Goal: Check status: Check status

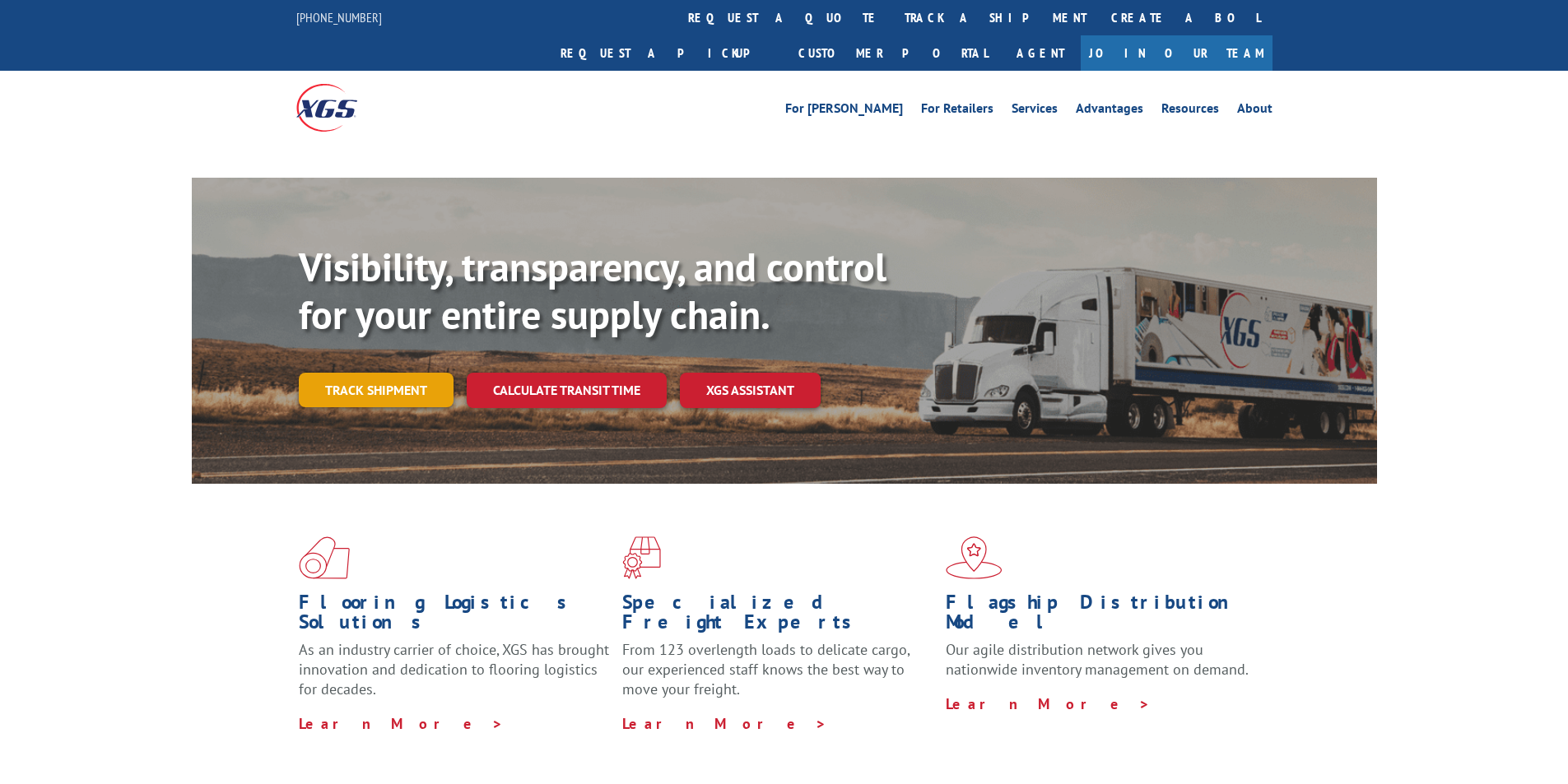
click at [348, 373] on link "Track shipment" at bounding box center [376, 390] width 155 height 35
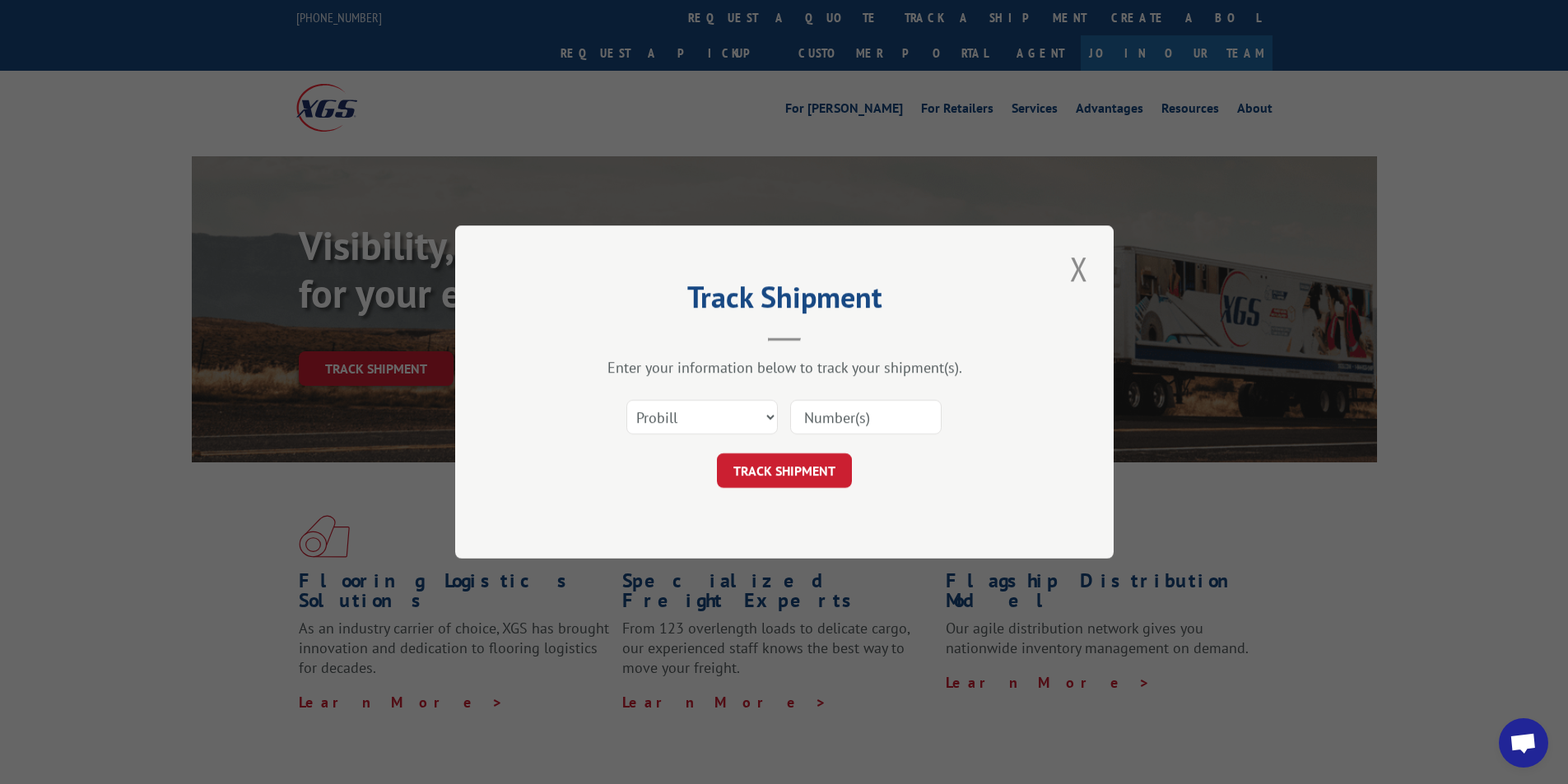
click at [696, 419] on select "Select category... Probill BOL PO" at bounding box center [702, 417] width 151 height 35
select select "po"
click at [627, 400] on select "Select category... Probill BOL PO" at bounding box center [702, 417] width 151 height 35
click at [831, 409] on input at bounding box center [866, 417] width 151 height 35
type input "509128"
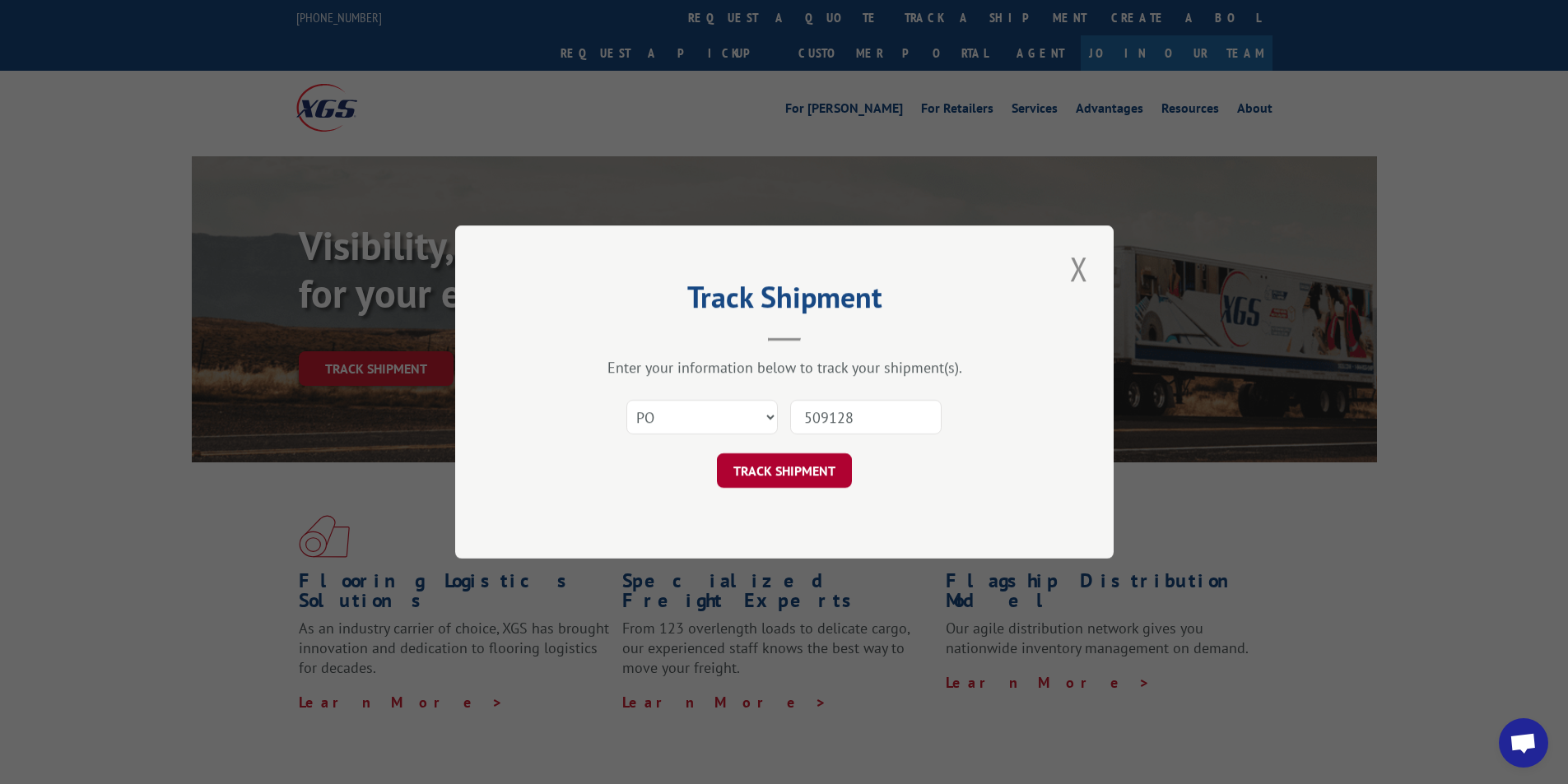
click at [790, 453] on button "TRACK SHIPMENT" at bounding box center [784, 470] width 135 height 35
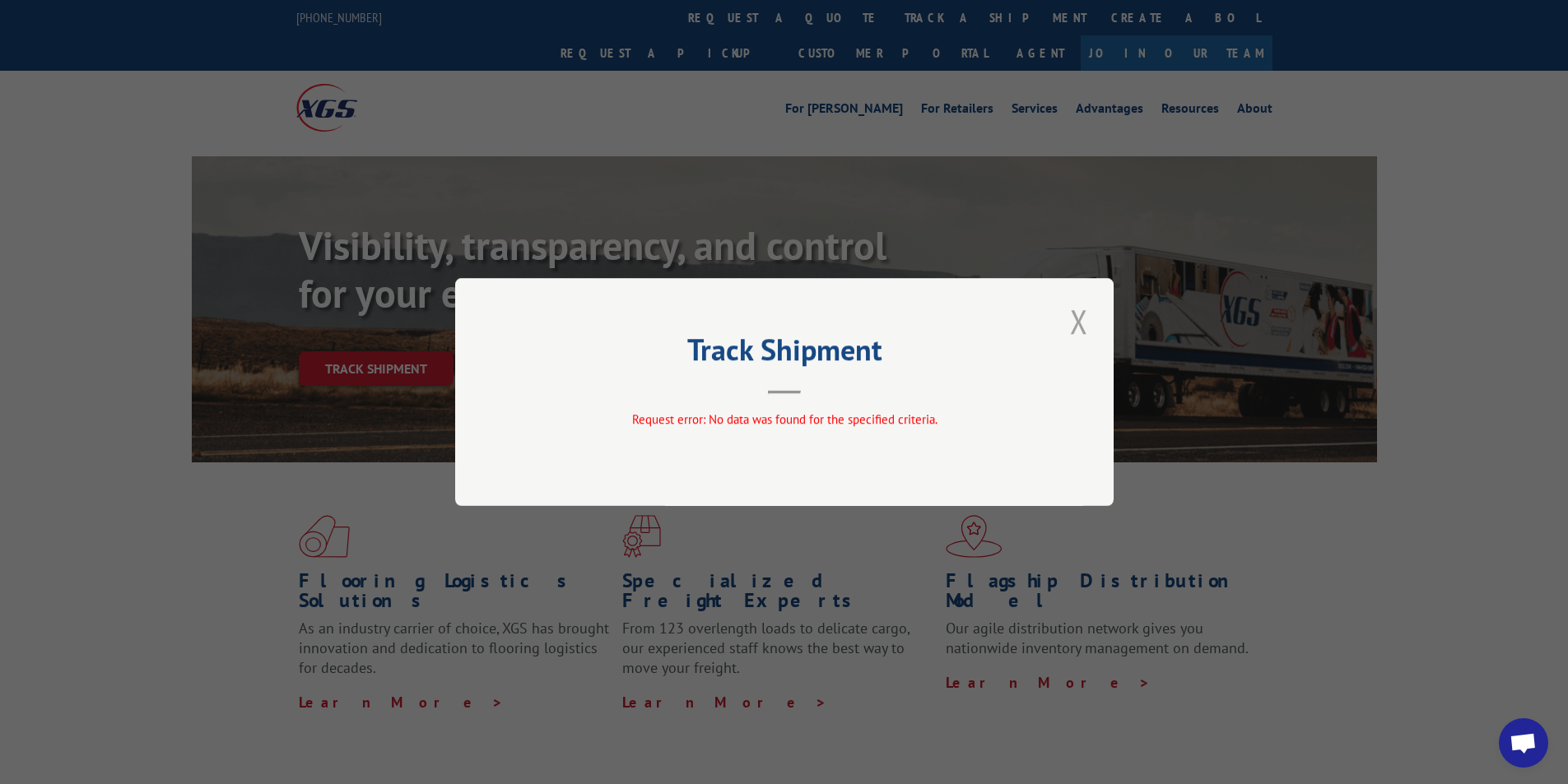
click at [1082, 327] on button "Close modal" at bounding box center [1079, 320] width 28 height 45
